Goal: Check status

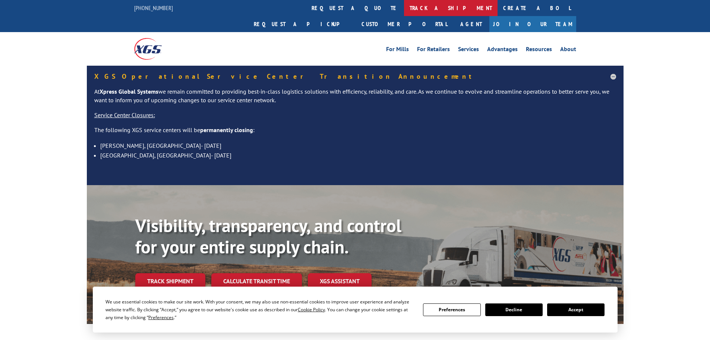
click at [404, 6] on link "track a shipment" at bounding box center [451, 8] width 94 height 16
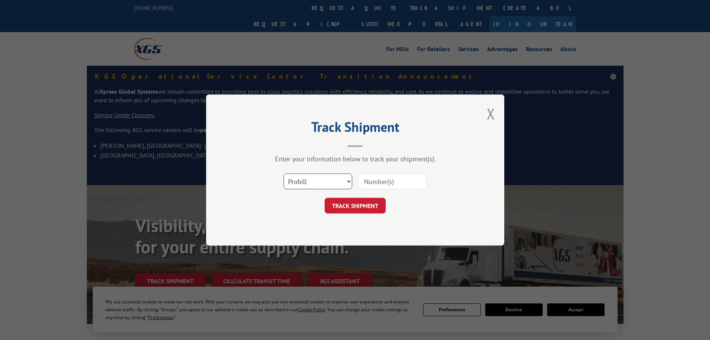
click at [301, 176] on select "Select category... Probill BOL PO" at bounding box center [318, 181] width 69 height 16
select select "bol"
click at [284, 173] on select "Select category... Probill BOL PO" at bounding box center [318, 181] width 69 height 16
click at [372, 178] on input at bounding box center [392, 181] width 69 height 16
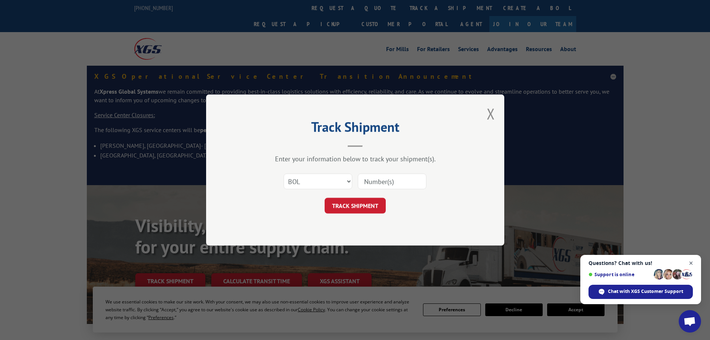
drag, startPoint x: 372, startPoint y: 178, endPoint x: 690, endPoint y: 261, distance: 328.5
click at [690, 261] on span "Open chat" at bounding box center [691, 262] width 9 height 9
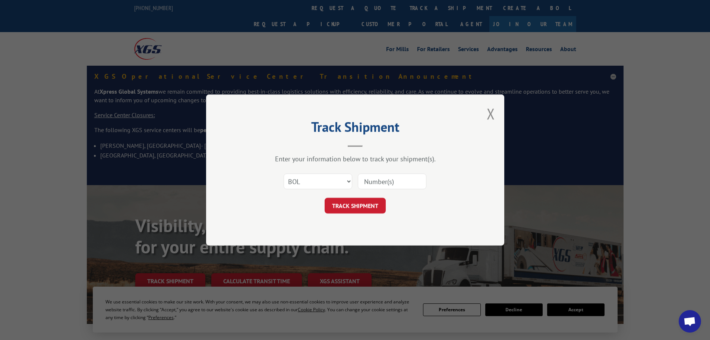
click at [404, 183] on input at bounding box center [392, 181] width 69 height 16
paste input "440960"
type input "440960"
click at [368, 208] on button "TRACK SHIPMENT" at bounding box center [355, 206] width 61 height 16
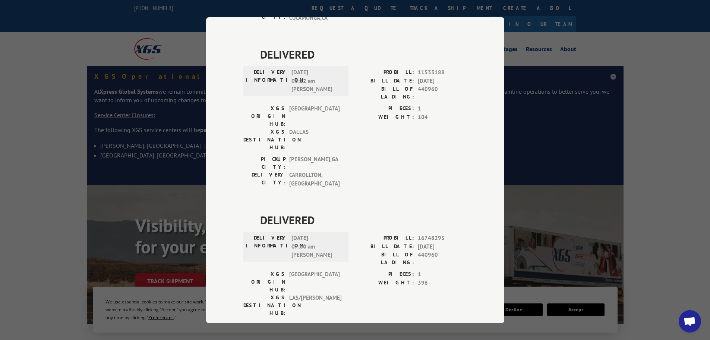
scroll to position [261, 0]
